Goal: Information Seeking & Learning: Learn about a topic

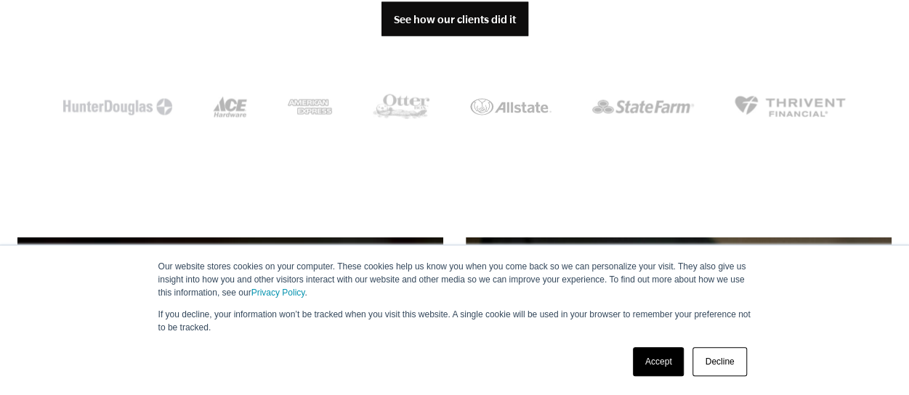
scroll to position [1521, 0]
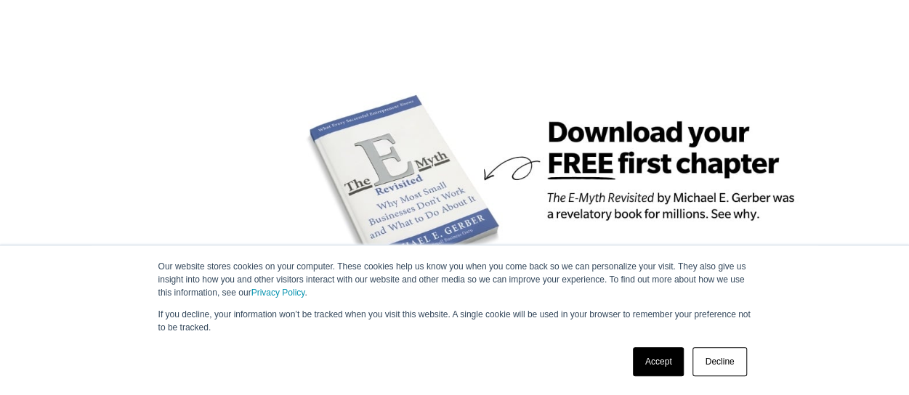
scroll to position [1123, 0]
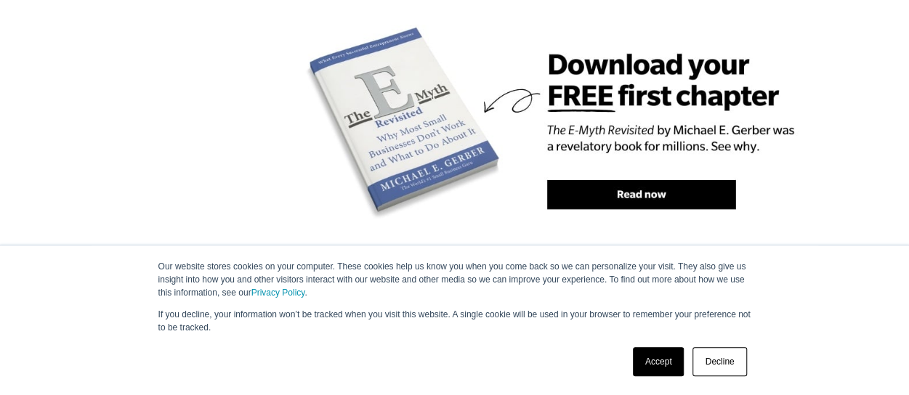
click at [632, 156] on img at bounding box center [570, 127] width 581 height 335
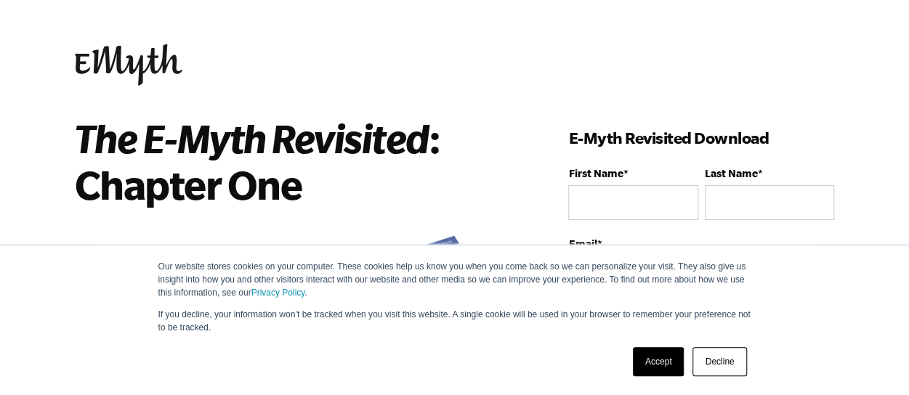
click at [711, 363] on link "Decline" at bounding box center [719, 361] width 54 height 29
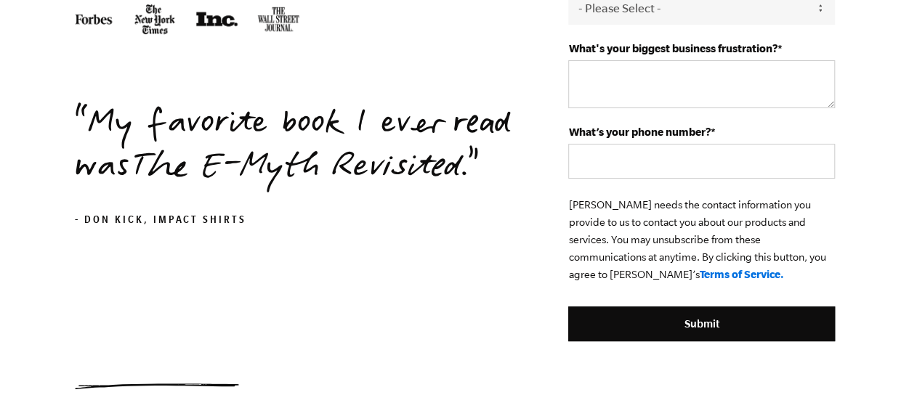
scroll to position [474, 0]
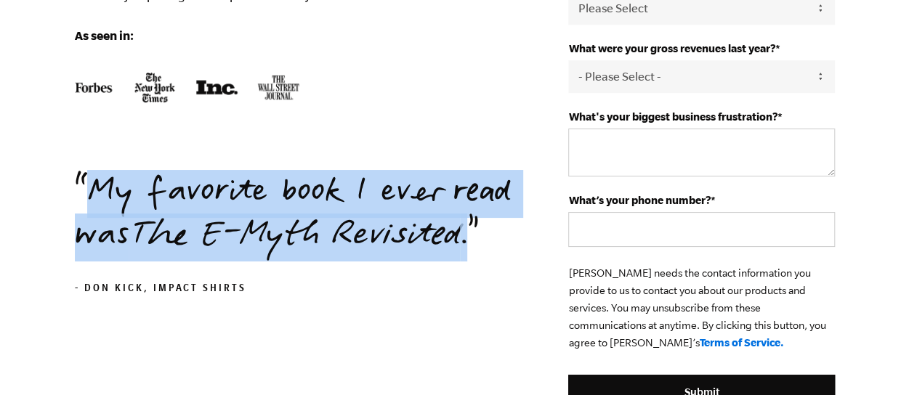
drag, startPoint x: 94, startPoint y: 186, endPoint x: 480, endPoint y: 240, distance: 389.6
click at [480, 240] on p "My favorite book I ever read was The E-Myth Revisited ." at bounding box center [300, 215] width 450 height 87
copy p "My favorite book I ever read was The E-Myth Revisited ."
